Goal: Task Accomplishment & Management: Manage account settings

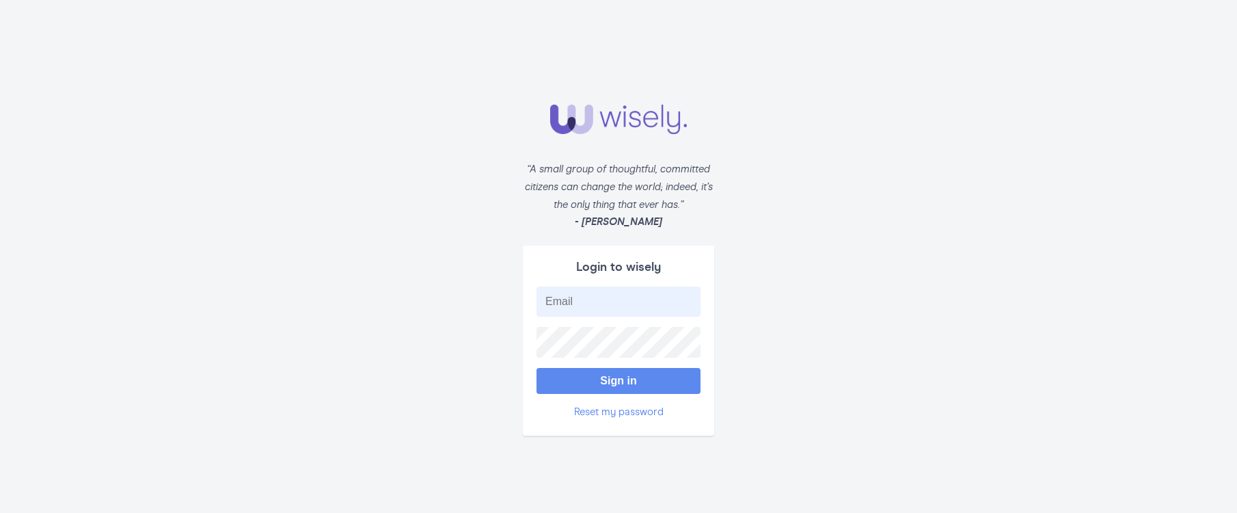
click at [746, 274] on form "“A small group of thoughtful, committed citizens can change the world; indeed, …" at bounding box center [618, 256] width 1237 height 513
click at [626, 297] on input at bounding box center [619, 301] width 164 height 30
type input "sreasner@yahoo.com"
click at [628, 379] on button "Sign in" at bounding box center [619, 381] width 164 height 26
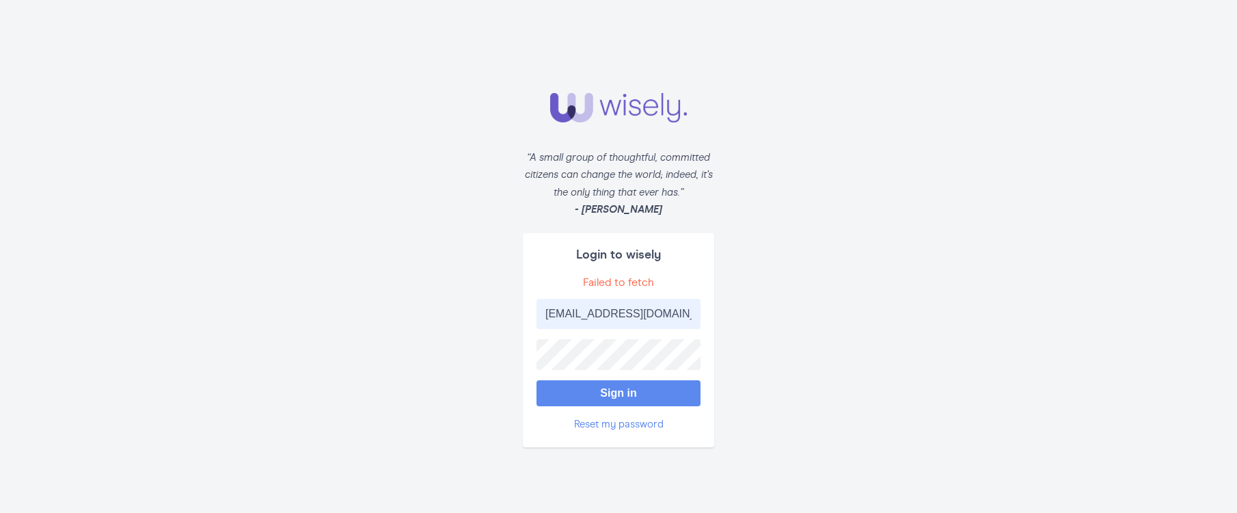
click at [641, 271] on div "Login to wisely Failed to fetch sreasner@yahoo.com Sign in Reset my password" at bounding box center [618, 340] width 191 height 214
click at [768, 313] on form "“A small group of thoughtful, committed citizens can change the world; indeed, …" at bounding box center [618, 256] width 1237 height 513
click at [614, 133] on form "“A small group of thoughtful, committed citizens can change the world; indeed, …" at bounding box center [618, 256] width 1237 height 513
click at [603, 107] on img at bounding box center [618, 107] width 137 height 29
